Goal: Task Accomplishment & Management: Use online tool/utility

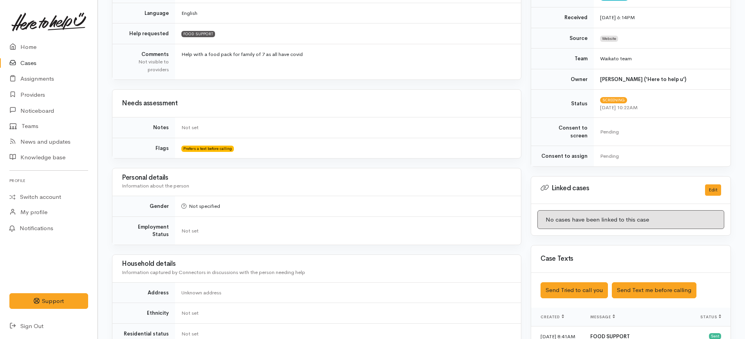
scroll to position [33, 0]
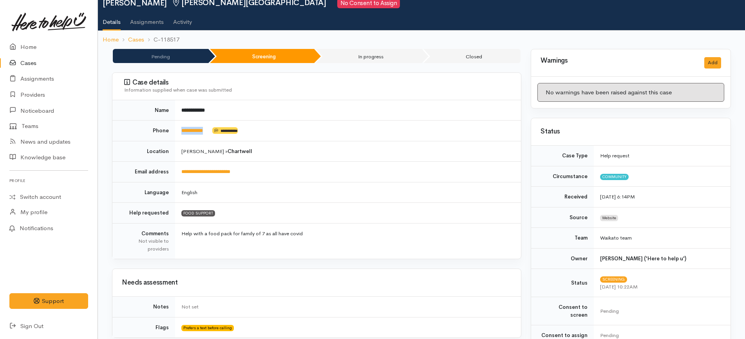
drag, startPoint x: 212, startPoint y: 130, endPoint x: 174, endPoint y: 135, distance: 38.7
click at [174, 135] on tr "**********" at bounding box center [316, 131] width 408 height 21
copy tr "**********"
click at [358, 186] on td "English" at bounding box center [348, 192] width 346 height 21
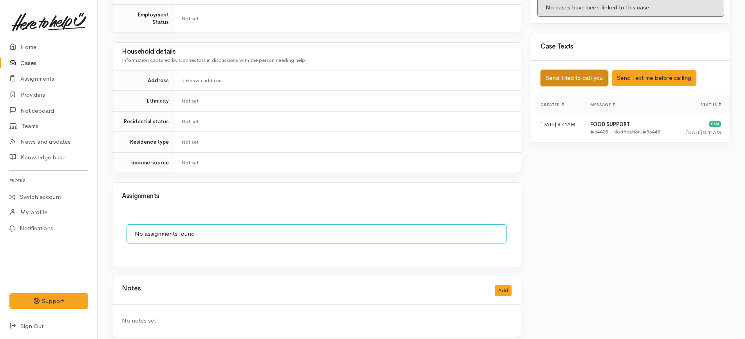
click at [582, 70] on button "Send Tried to call you" at bounding box center [573, 78] width 67 height 16
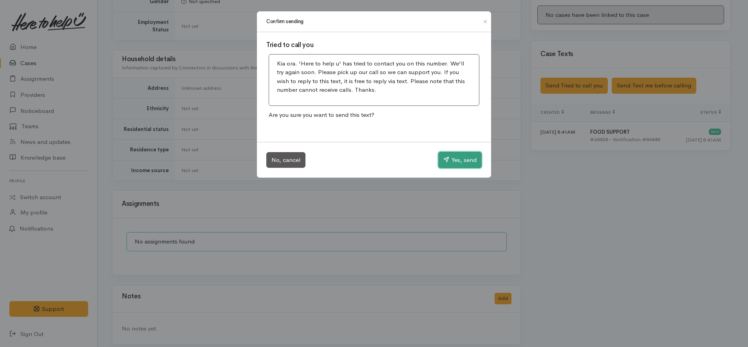
click at [446, 159] on icon "button" at bounding box center [446, 159] width 6 height 6
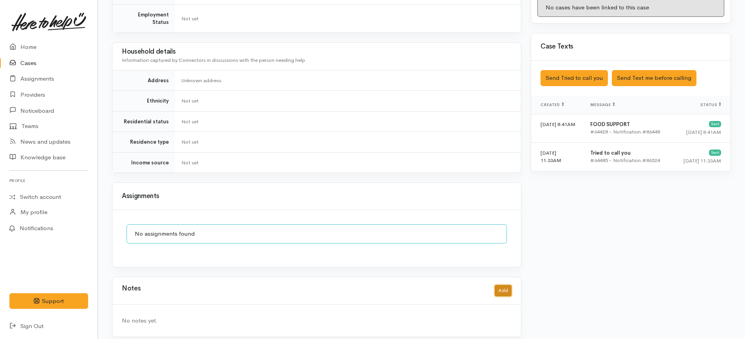
click at [505, 285] on button "Add" at bounding box center [503, 290] width 17 height 11
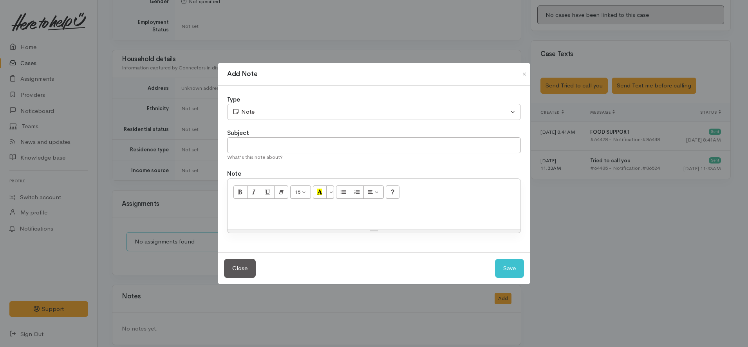
click at [370, 213] on p at bounding box center [373, 214] width 285 height 9
paste div
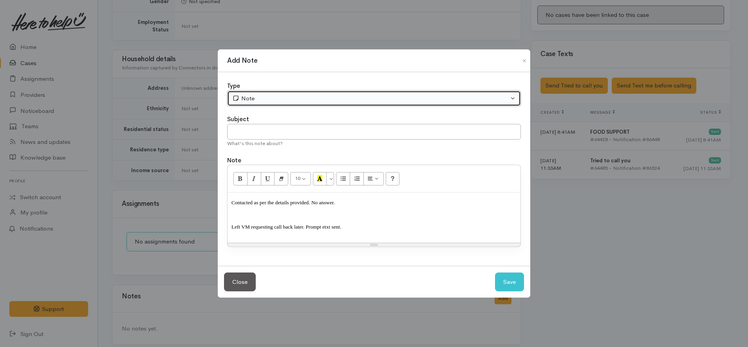
click at [286, 92] on button "Note" at bounding box center [374, 98] width 294 height 16
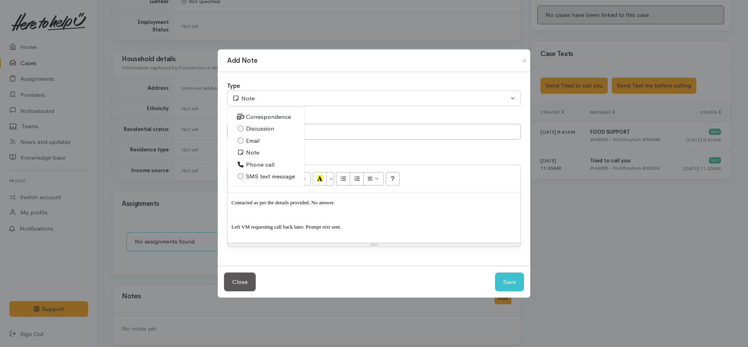
click at [257, 165] on span "Phone call" at bounding box center [260, 164] width 29 height 9
click at [516, 279] on button "Save" at bounding box center [509, 281] width 29 height 19
select select "1"
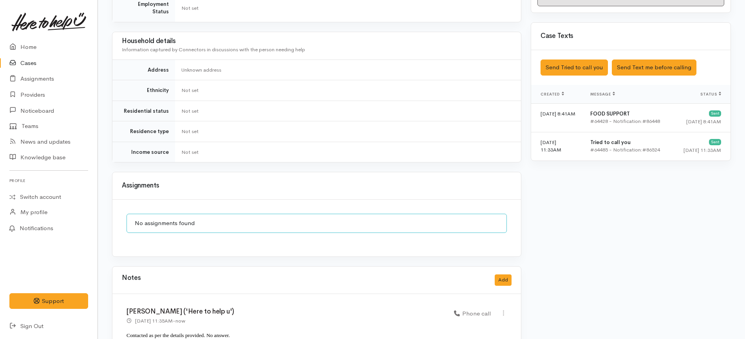
scroll to position [483, 0]
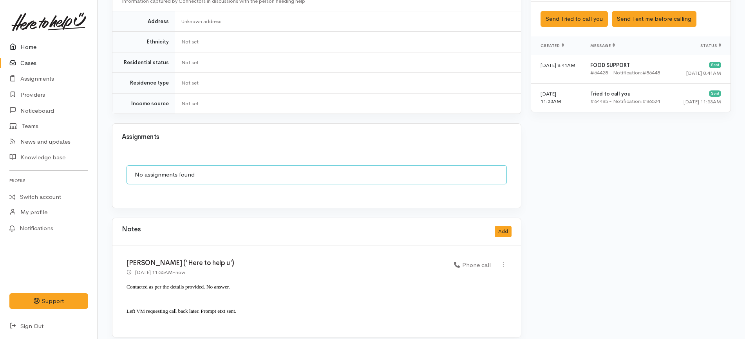
click at [41, 48] on link "Home" at bounding box center [49, 47] width 98 height 16
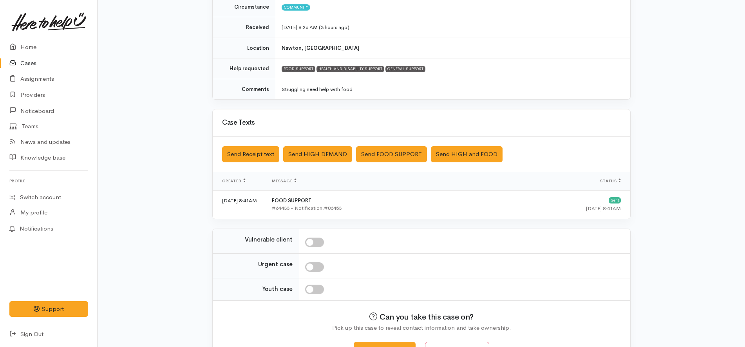
scroll to position [145, 0]
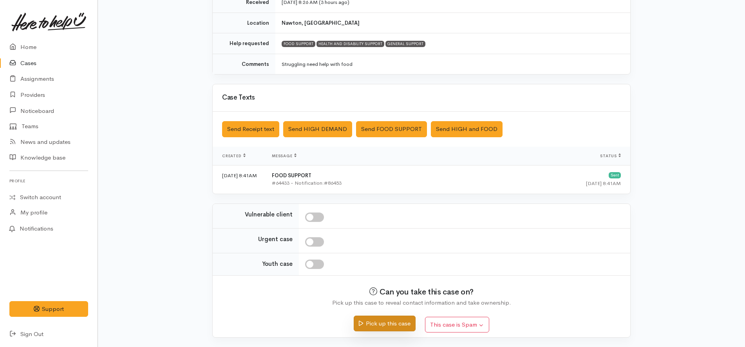
click at [396, 323] on button "Pick up this case" at bounding box center [384, 323] width 61 height 16
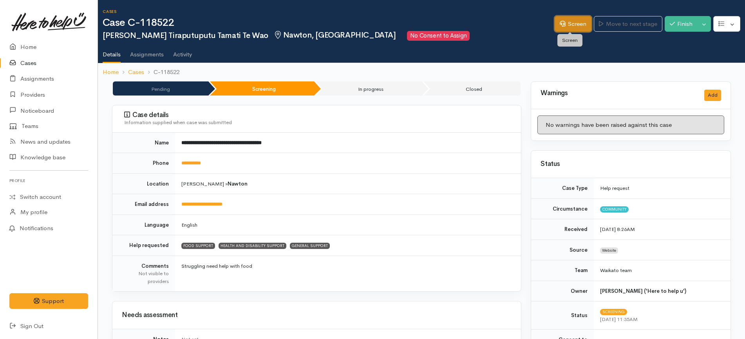
click at [580, 18] on link "Screen" at bounding box center [573, 24] width 37 height 16
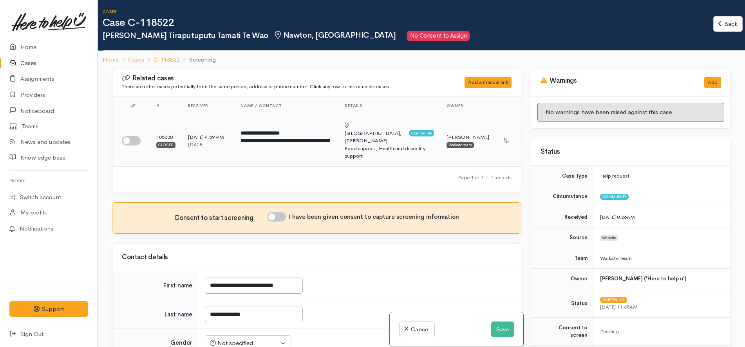
click at [129, 136] on input "checkbox" at bounding box center [131, 140] width 19 height 9
checkbox input "true"
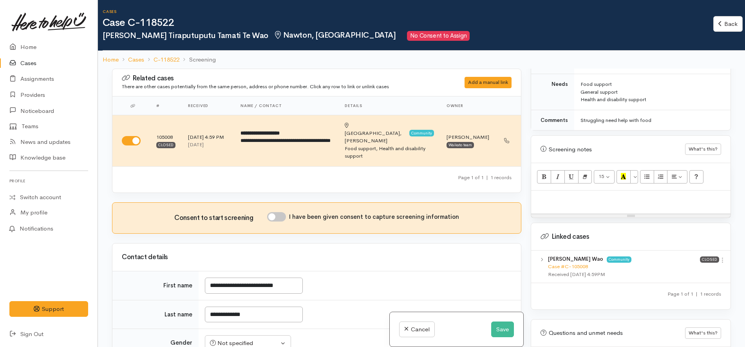
scroll to position [452, 0]
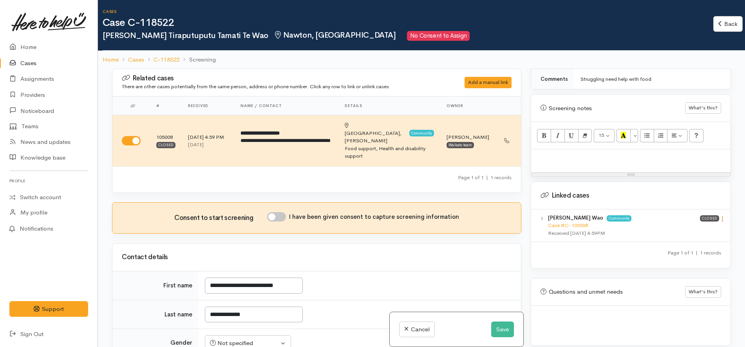
click at [719, 215] on icon at bounding box center [722, 218] width 7 height 7
click at [706, 228] on link "View case" at bounding box center [694, 234] width 62 height 12
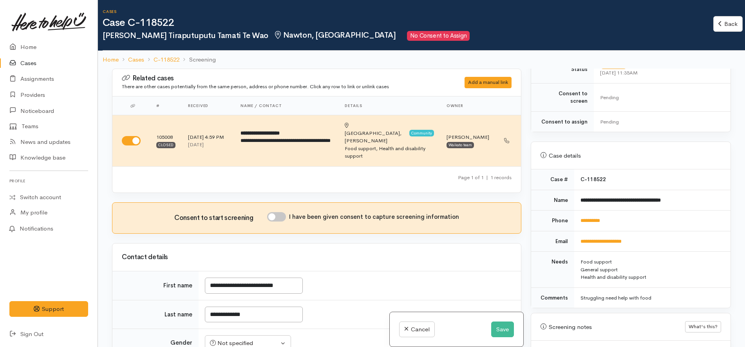
scroll to position [354, 0]
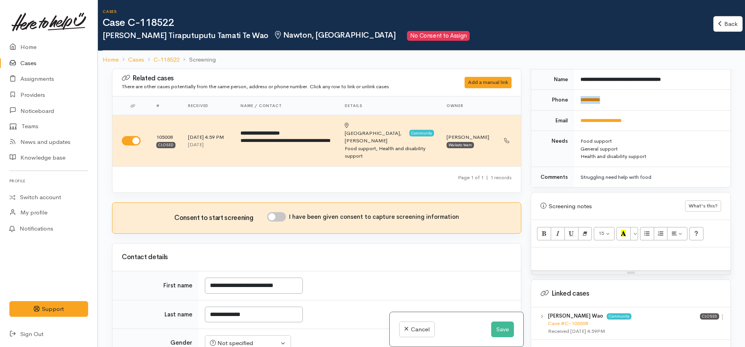
drag, startPoint x: 639, startPoint y: 95, endPoint x: 580, endPoint y: 95, distance: 58.7
click at [580, 95] on td "**********" at bounding box center [652, 100] width 156 height 21
copy link "**********"
click at [503, 329] on button "Save" at bounding box center [502, 329] width 23 height 16
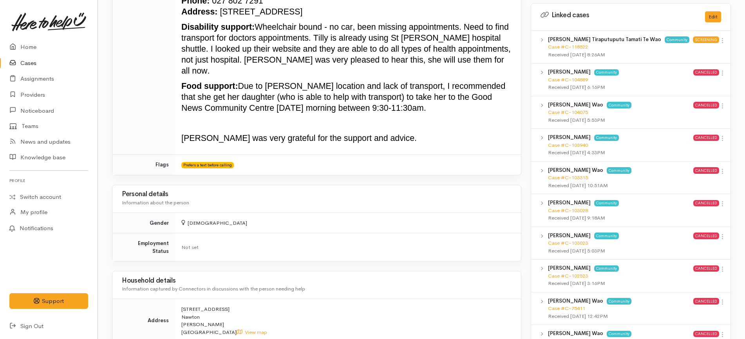
scroll to position [49, 0]
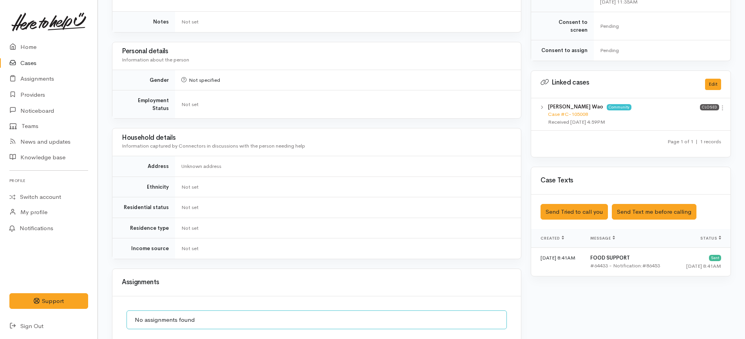
scroll to position [318, 0]
click at [591, 210] on button "Send Tried to call you" at bounding box center [573, 212] width 67 height 16
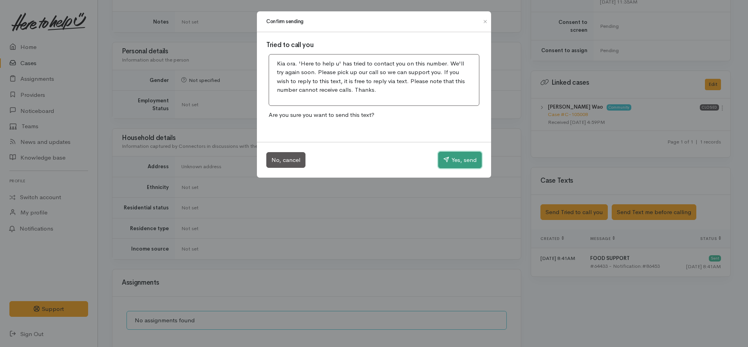
click at [477, 160] on button "Yes, send" at bounding box center [459, 160] width 43 height 16
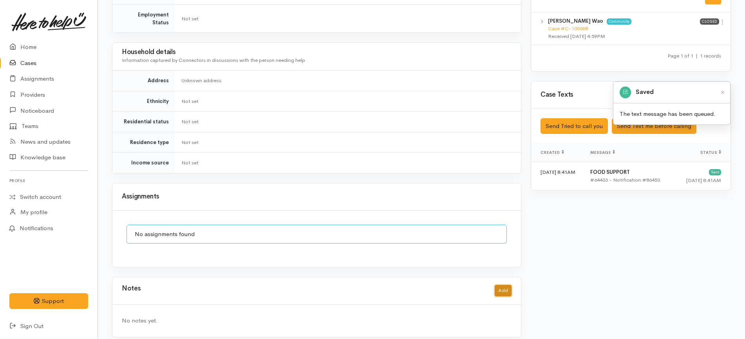
click at [500, 285] on button "Add" at bounding box center [503, 290] width 17 height 11
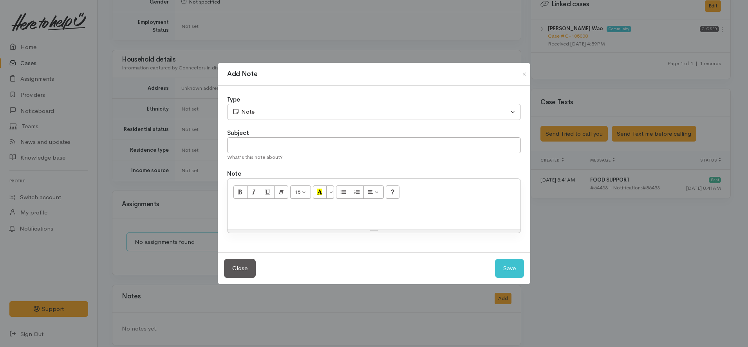
click at [337, 222] on div at bounding box center [374, 217] width 293 height 23
paste div
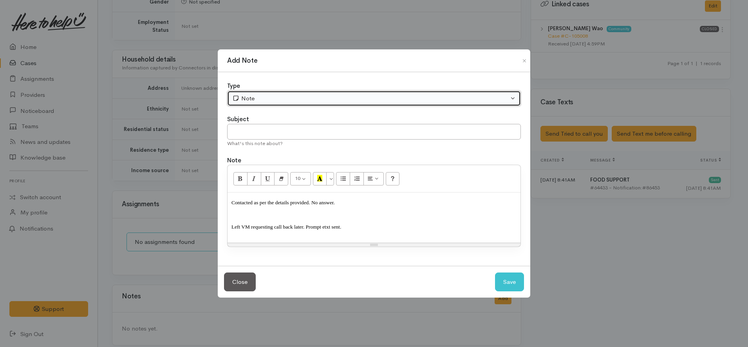
click at [287, 91] on button "Note" at bounding box center [374, 98] width 294 height 16
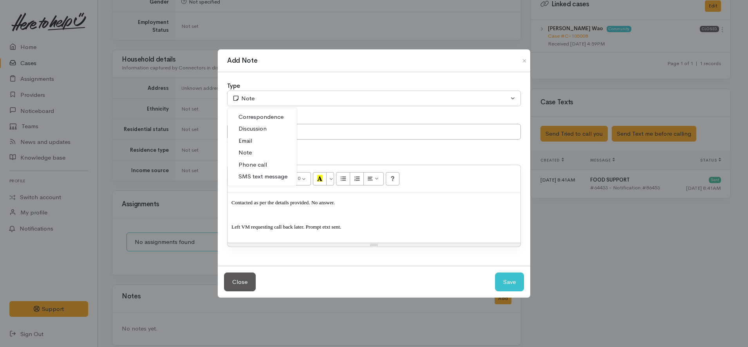
click at [264, 162] on span "Phone call" at bounding box center [252, 164] width 29 height 9
click at [507, 285] on button "Save" at bounding box center [509, 281] width 29 height 19
select select "1"
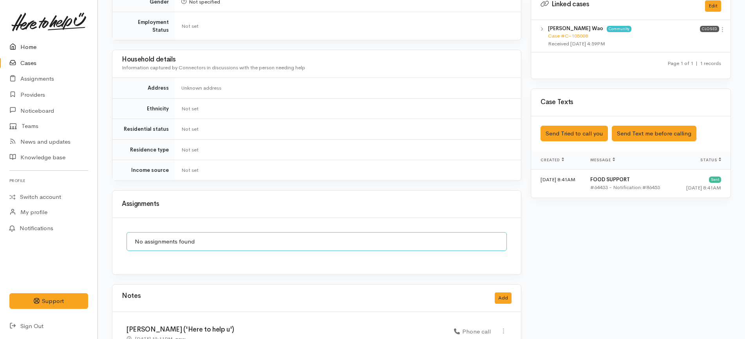
click at [32, 41] on link "Home" at bounding box center [49, 47] width 98 height 16
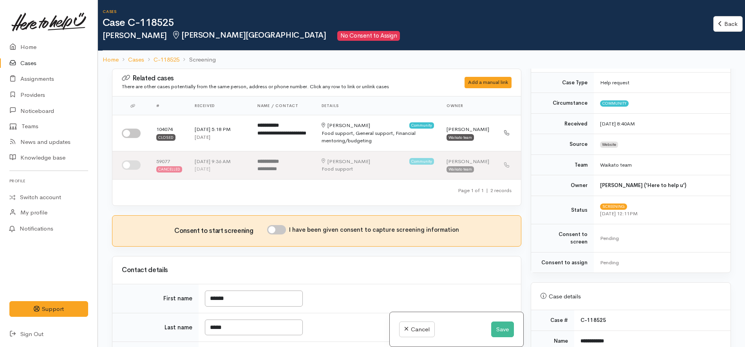
scroll to position [294, 0]
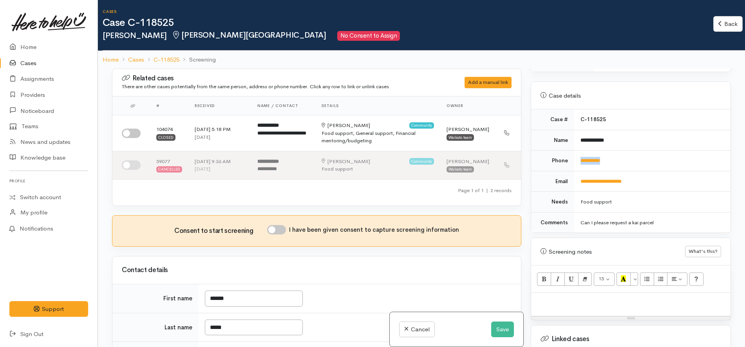
drag, startPoint x: 614, startPoint y: 154, endPoint x: 579, endPoint y: 159, distance: 35.2
click at [579, 159] on td "**********" at bounding box center [652, 160] width 156 height 21
copy link "**********"
